Goal: Navigation & Orientation: Find specific page/section

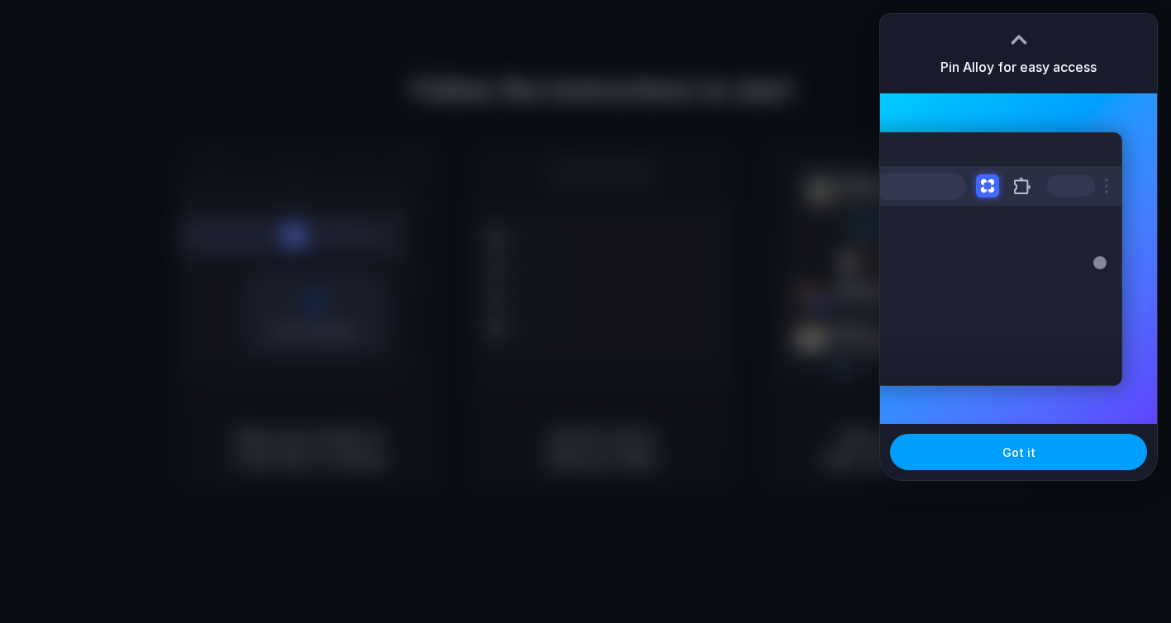
click at [1015, 457] on span "Got it" at bounding box center [1018, 452] width 33 height 17
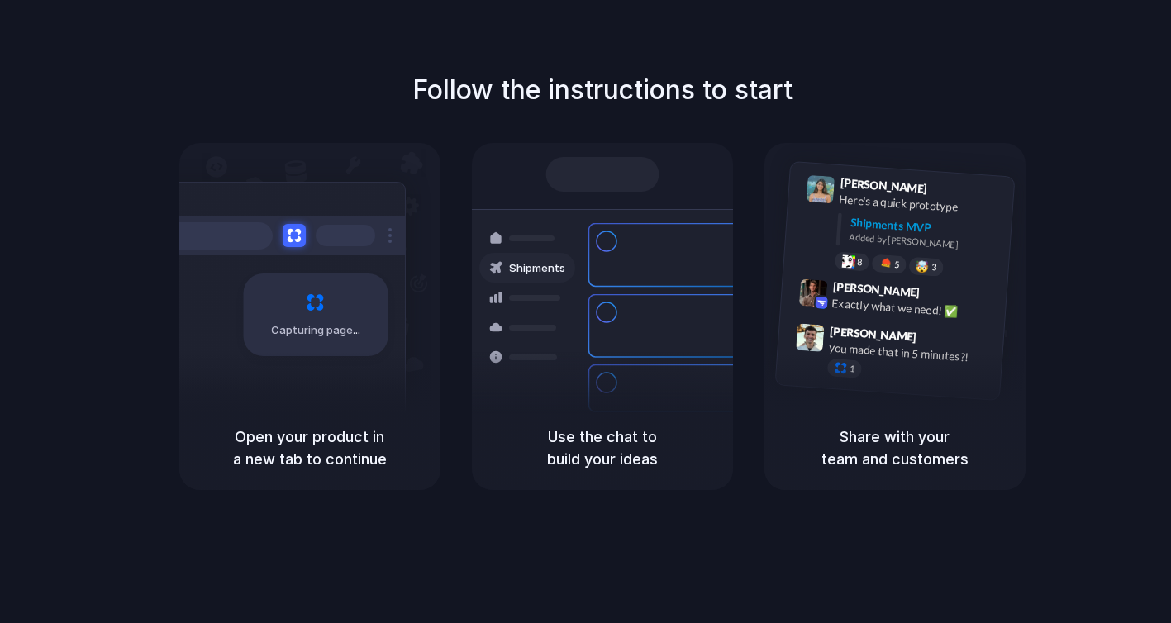
click at [359, 425] on div "Open your product in a new tab to continue" at bounding box center [309, 448] width 261 height 84
click at [630, 419] on div "Air freight to [GEOGRAPHIC_DATA] Flight CX251 • [DATE] • Ready" at bounding box center [699, 443] width 223 height 48
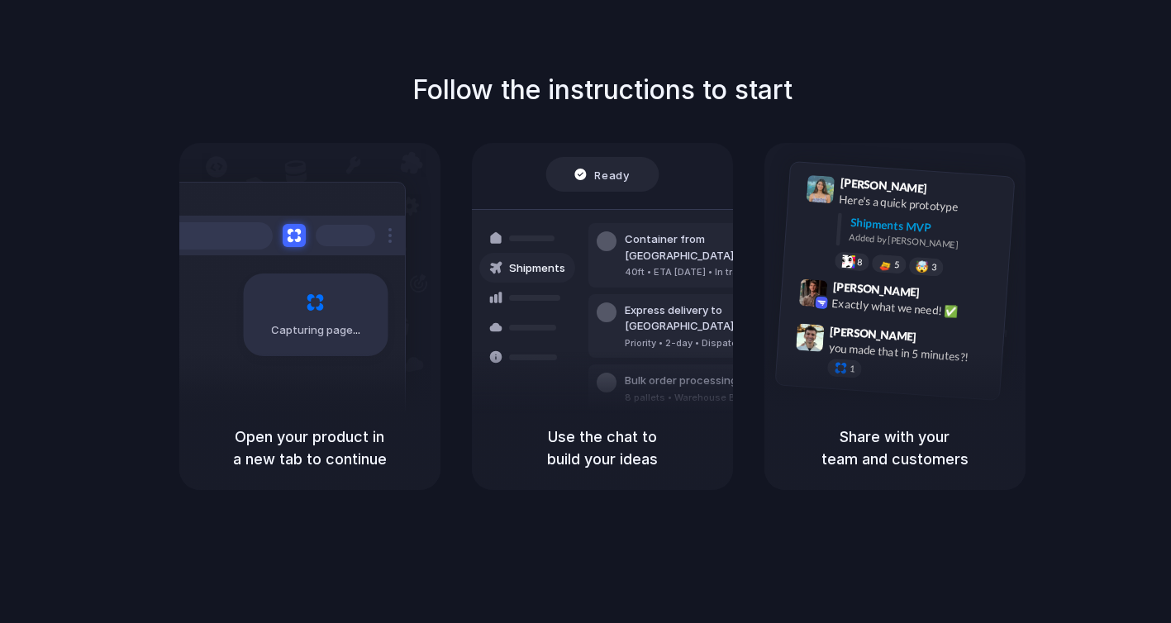
click at [869, 401] on div "[PERSON_NAME] 9:41 AM Here's a quick prototype Shipments MVP Added by [PERSON_N…" at bounding box center [894, 274] width 261 height 263
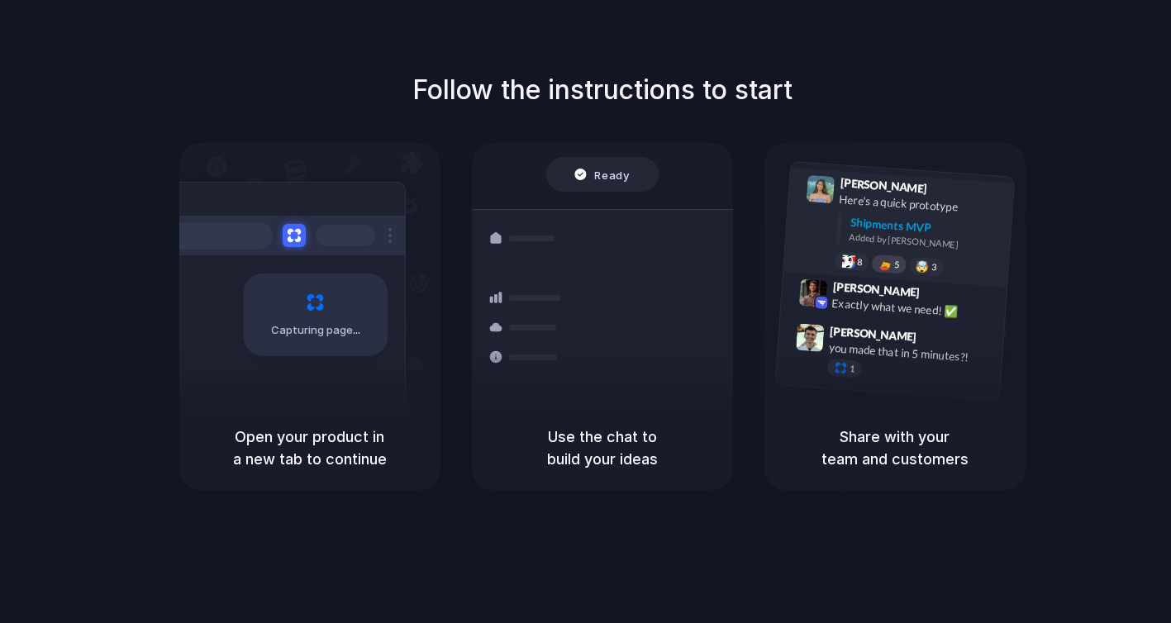
click at [887, 265] on div at bounding box center [884, 263] width 14 height 13
